Goal: Information Seeking & Learning: Learn about a topic

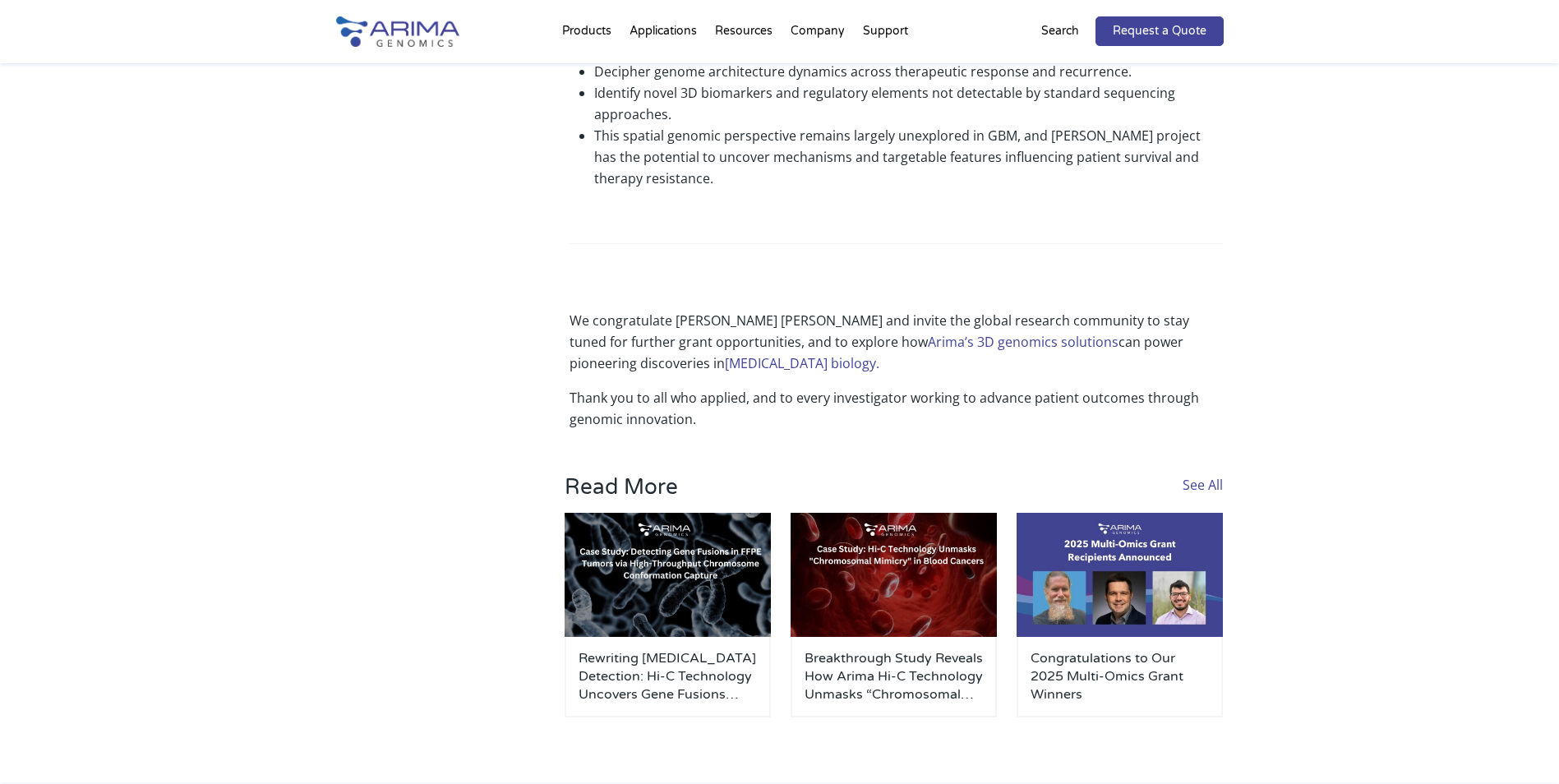
scroll to position [1194, 0]
click at [1197, 484] on link "See All" at bounding box center [1202, 486] width 41 height 18
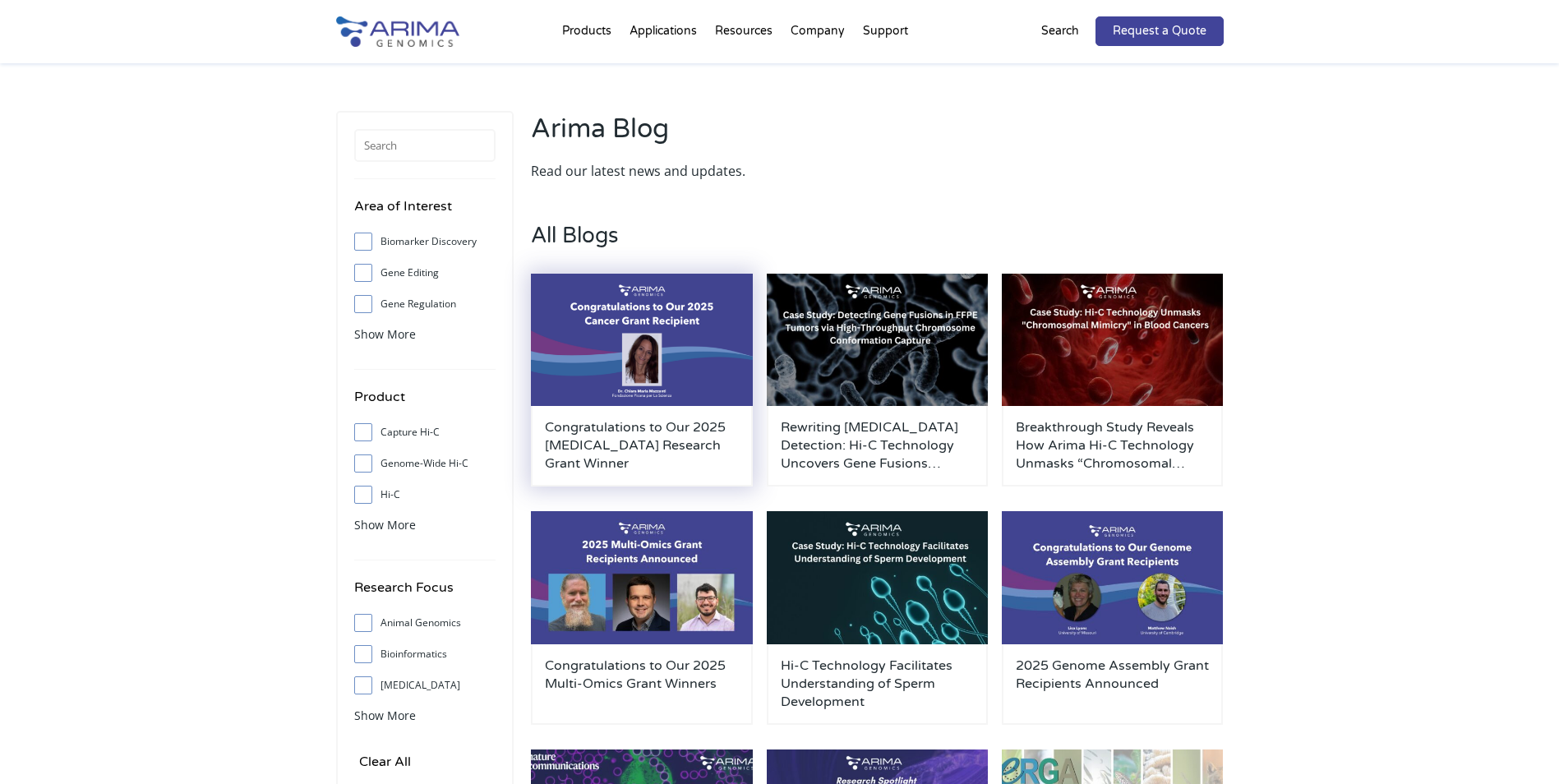
click at [598, 384] on img at bounding box center [642, 340] width 222 height 133
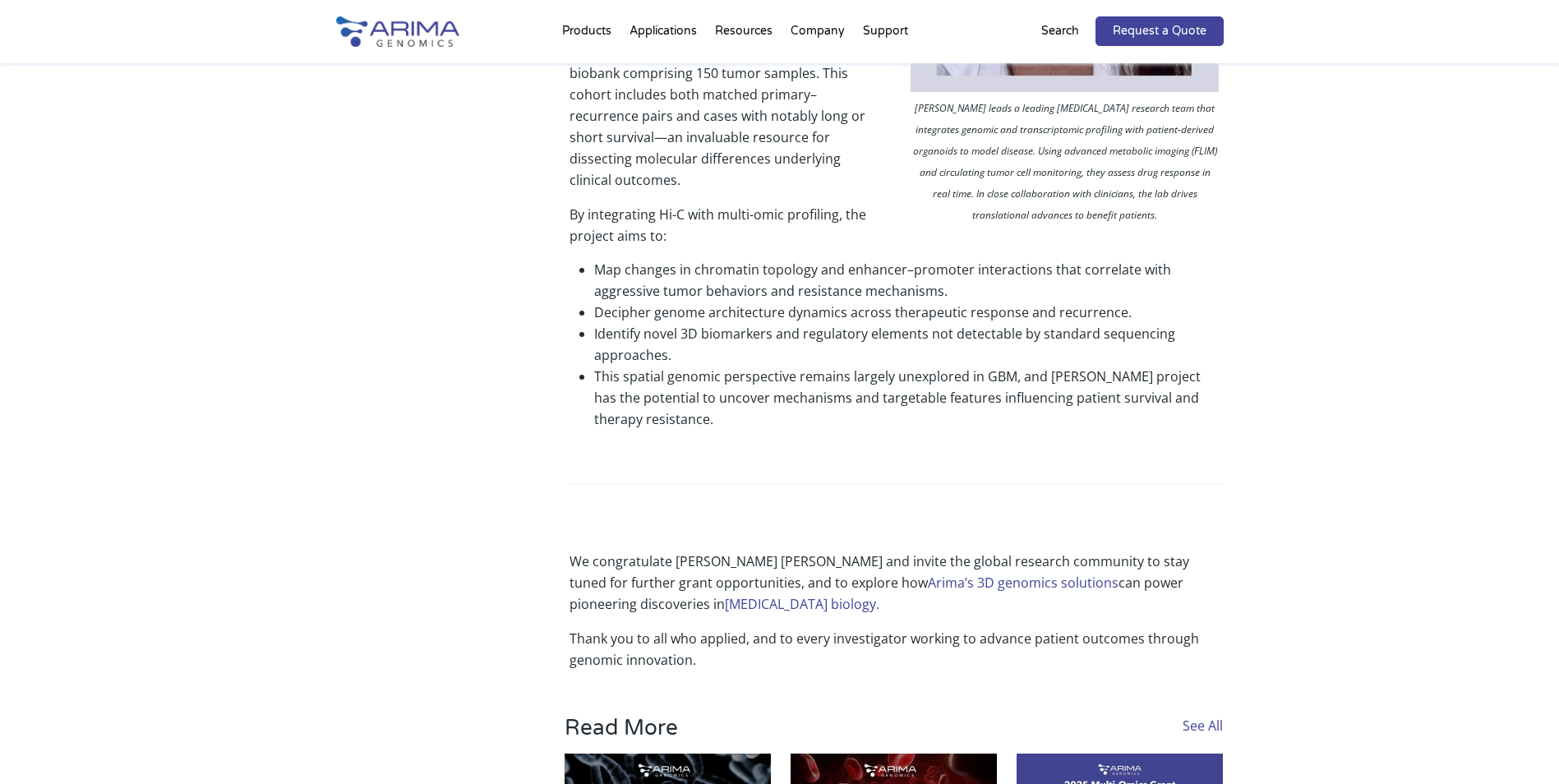
scroll to position [921, 0]
